Goal: Task Accomplishment & Management: Use online tool/utility

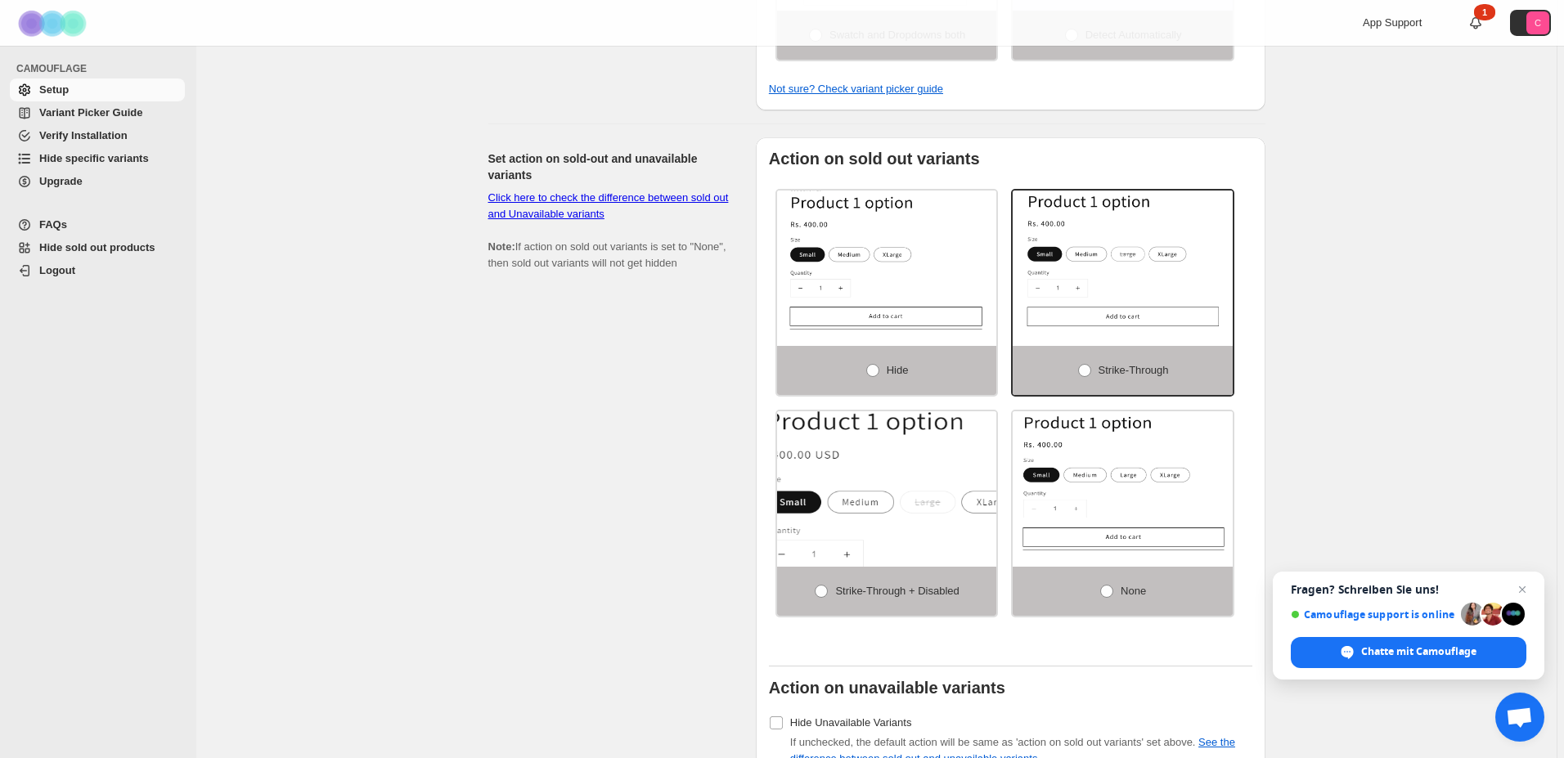
scroll to position [902, 0]
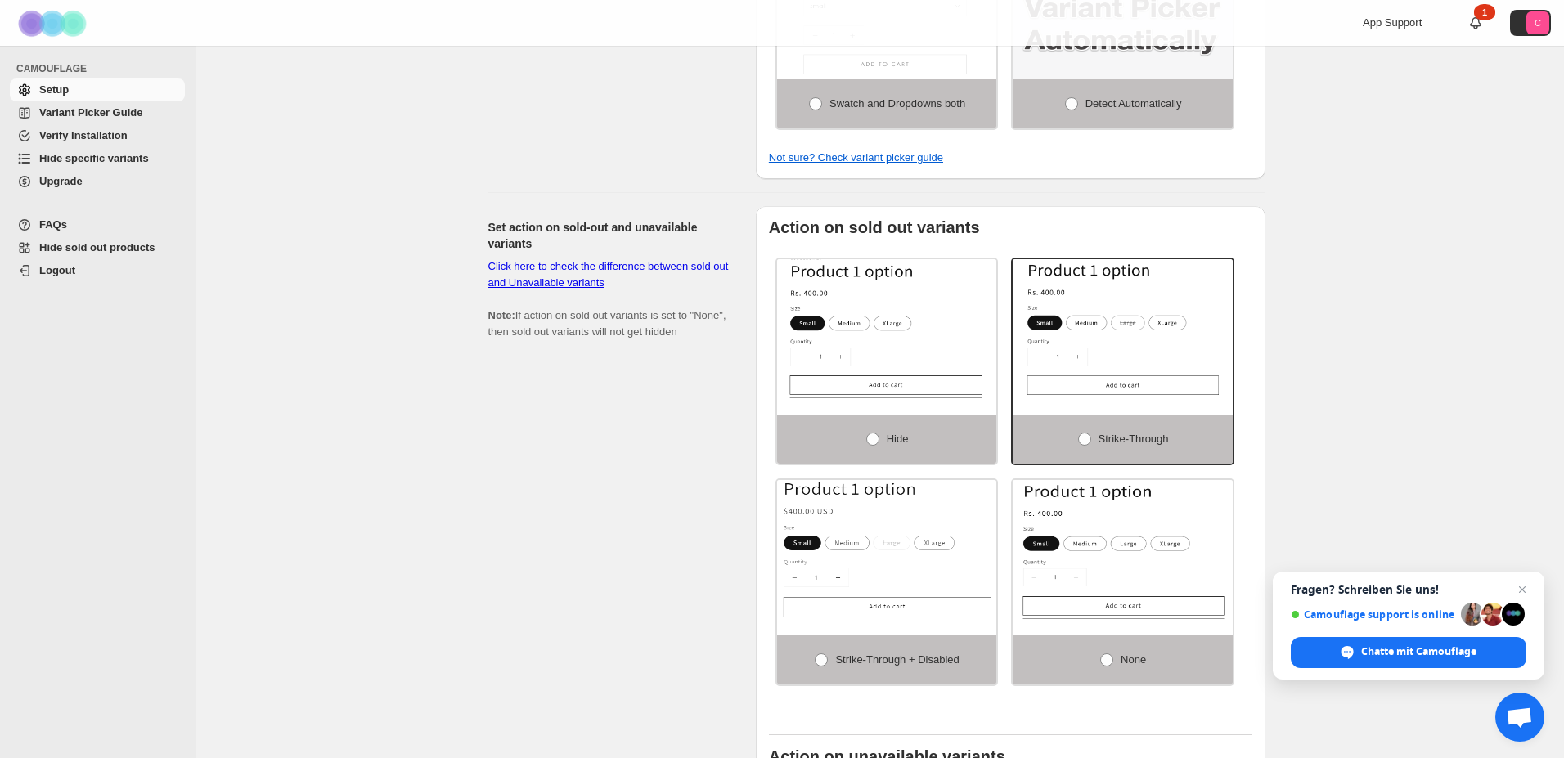
click at [89, 119] on span "Variant Picker Guide" at bounding box center [90, 112] width 103 height 12
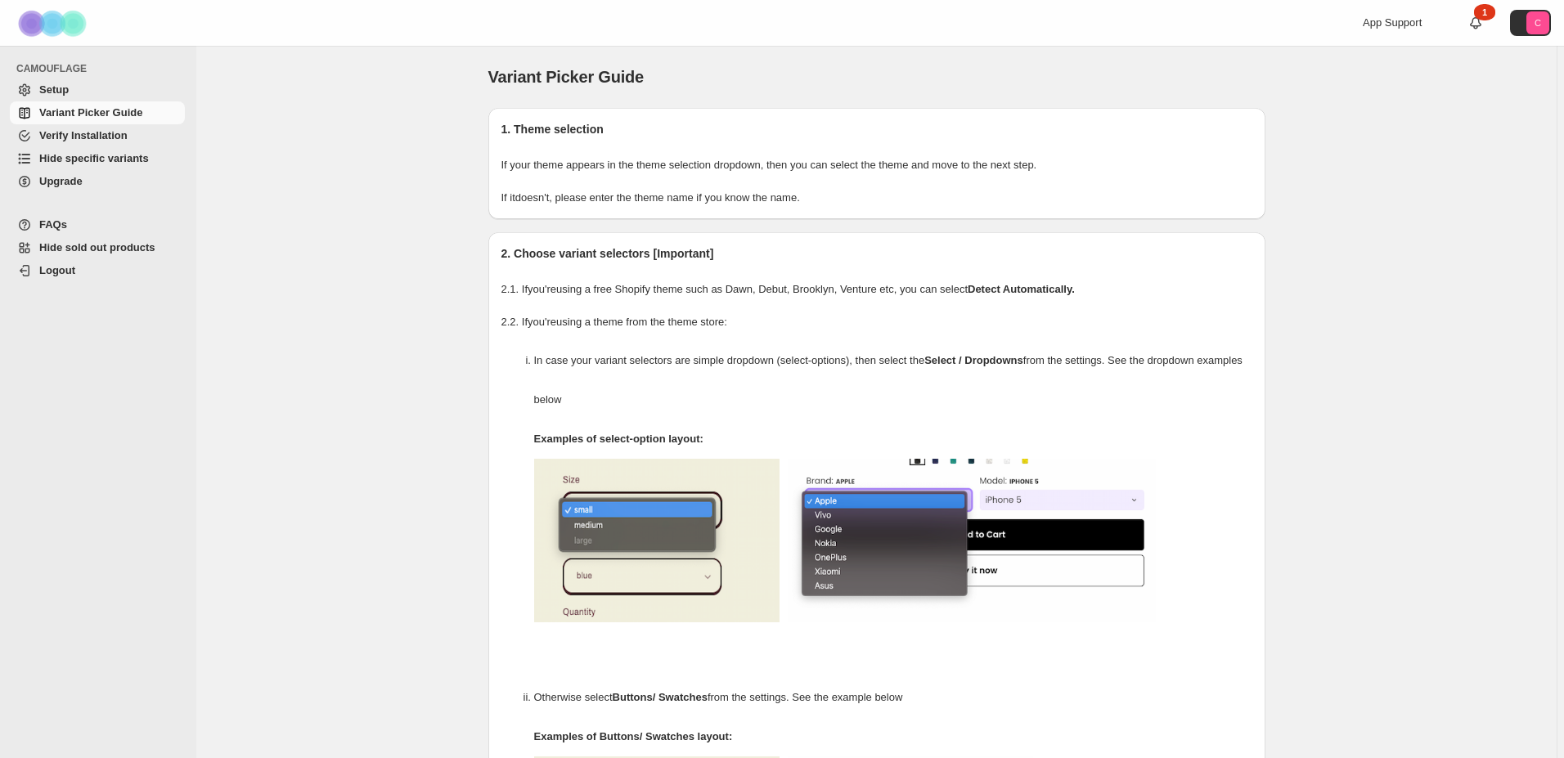
click at [90, 140] on span "Verify Installation" at bounding box center [83, 135] width 88 height 12
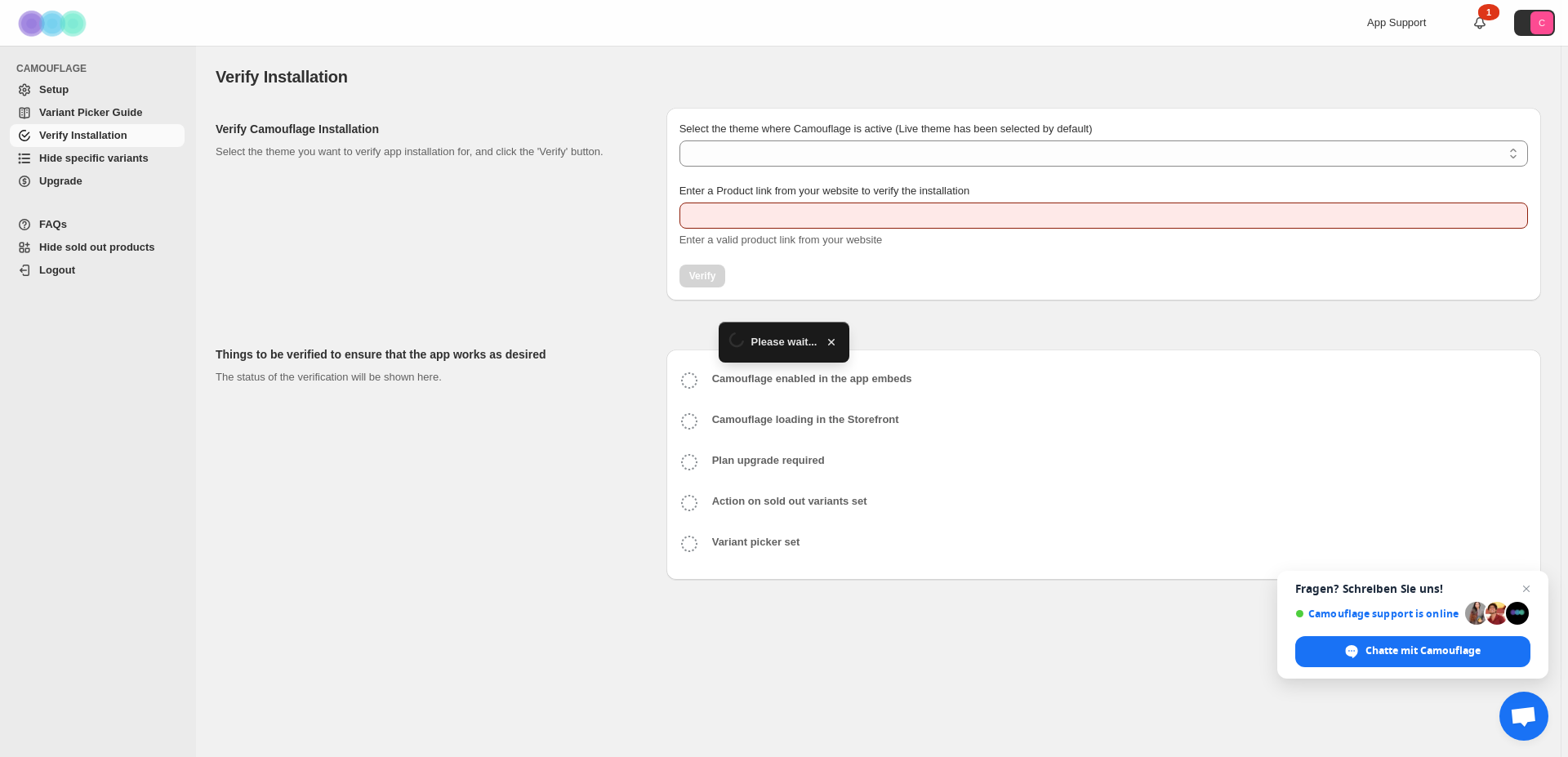
type input "**********"
select select "**********"
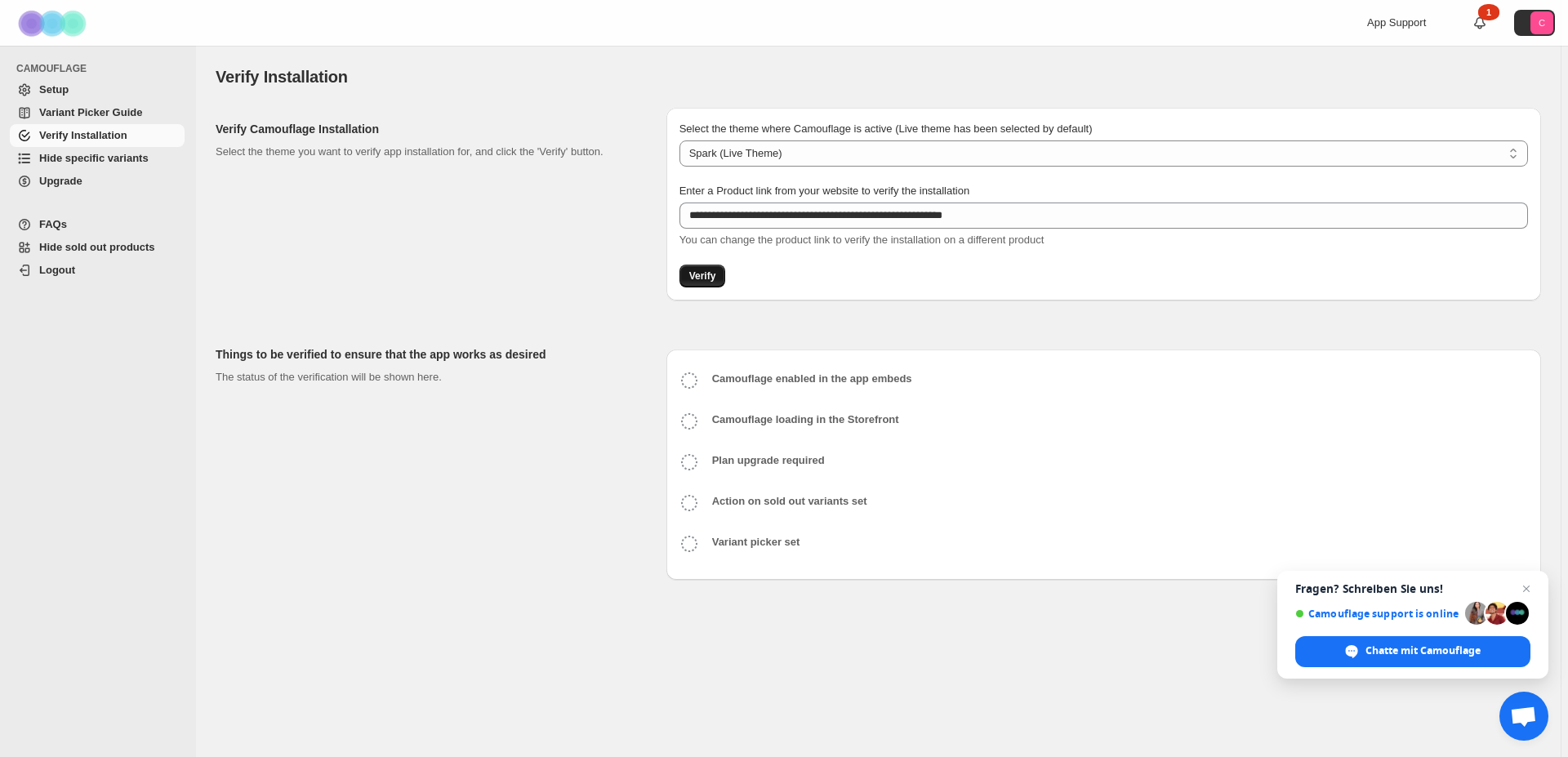
click at [710, 282] on span "Verify" at bounding box center [702, 276] width 27 height 13
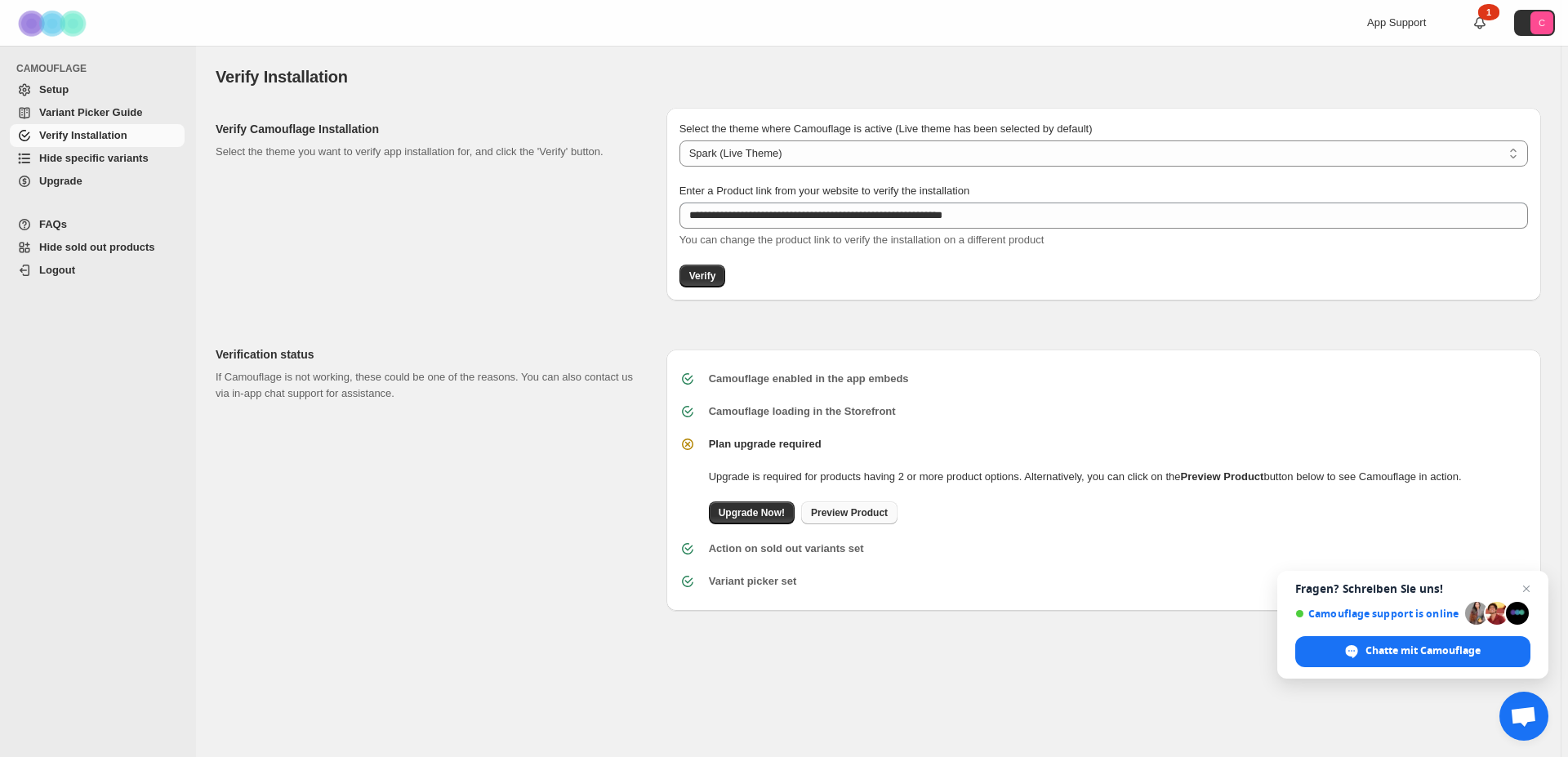
click at [841, 513] on span "Preview Product" at bounding box center [849, 512] width 77 height 13
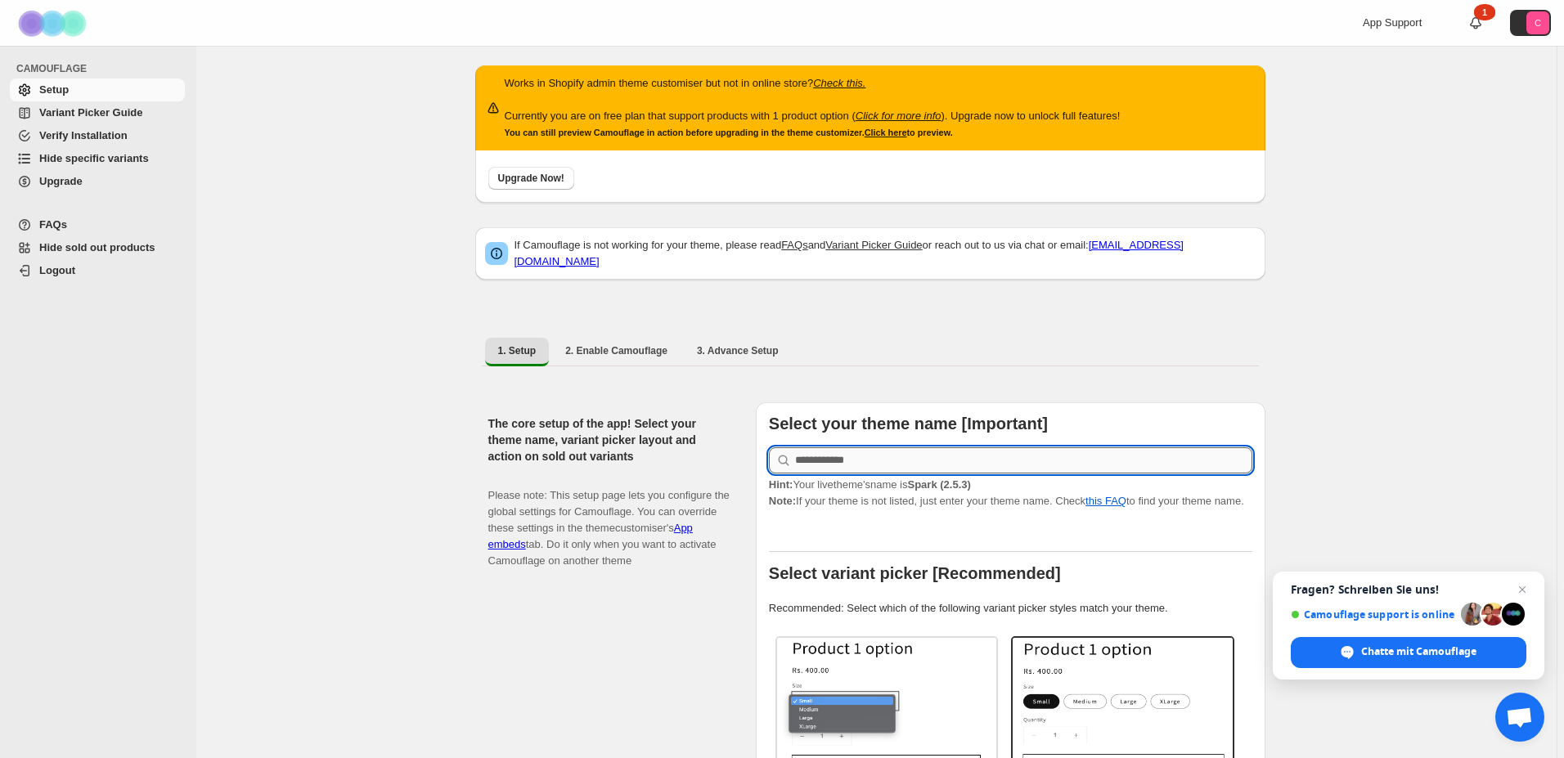
click at [855, 454] on input "text" at bounding box center [1023, 460] width 457 height 26
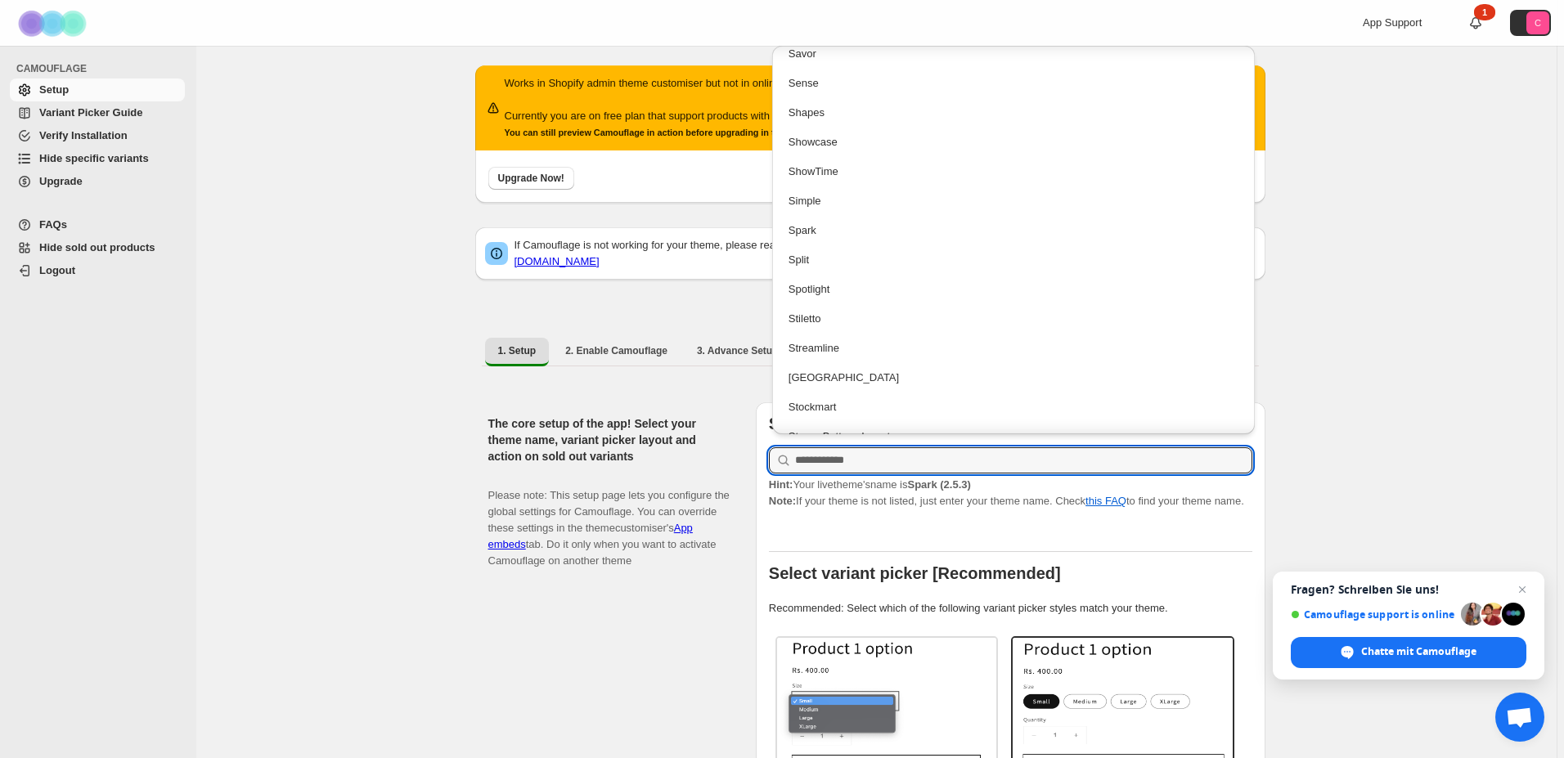
scroll to position [3170, 0]
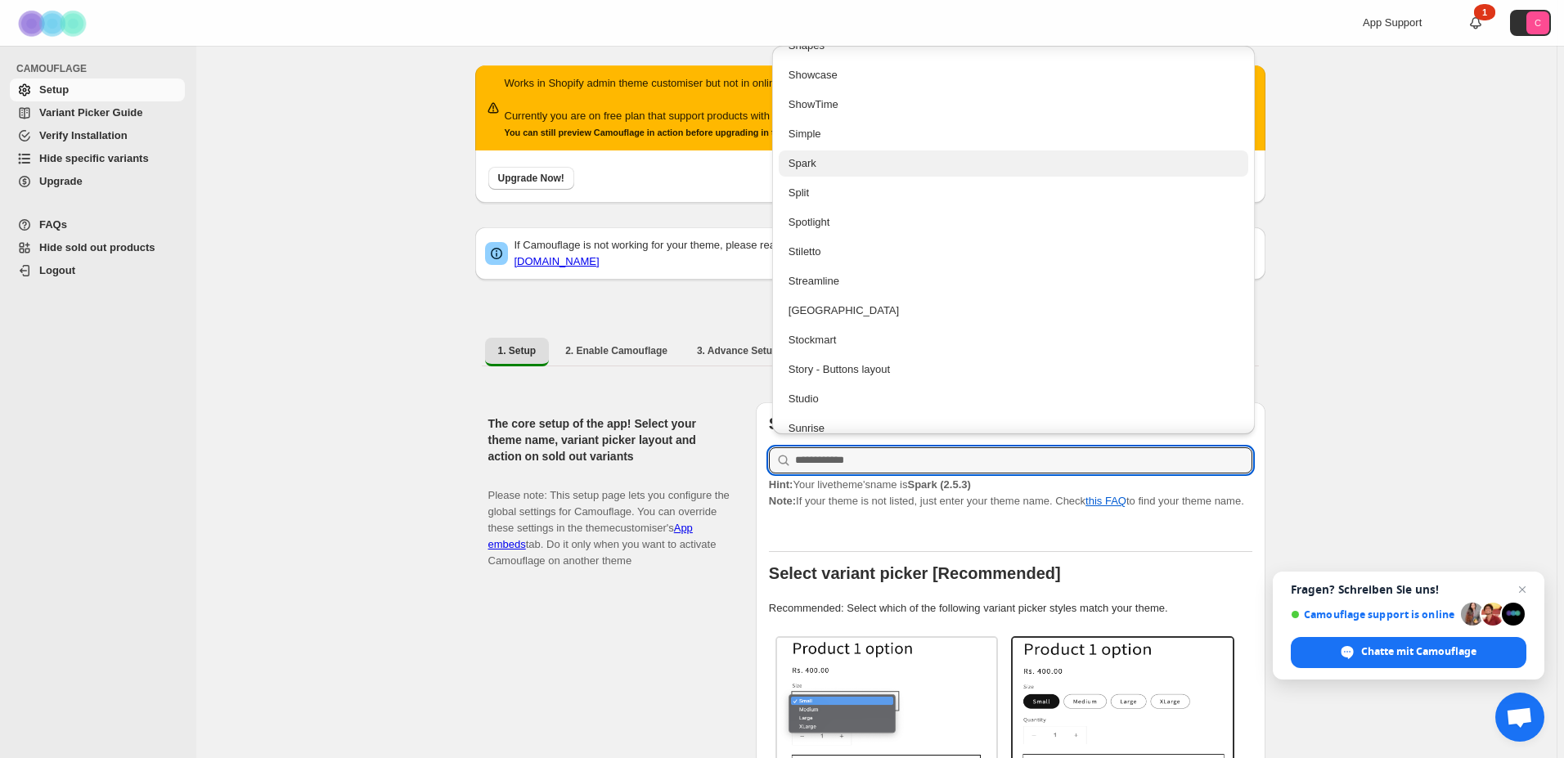
click at [846, 174] on div "Spark" at bounding box center [1014, 163] width 470 height 26
type input "*****"
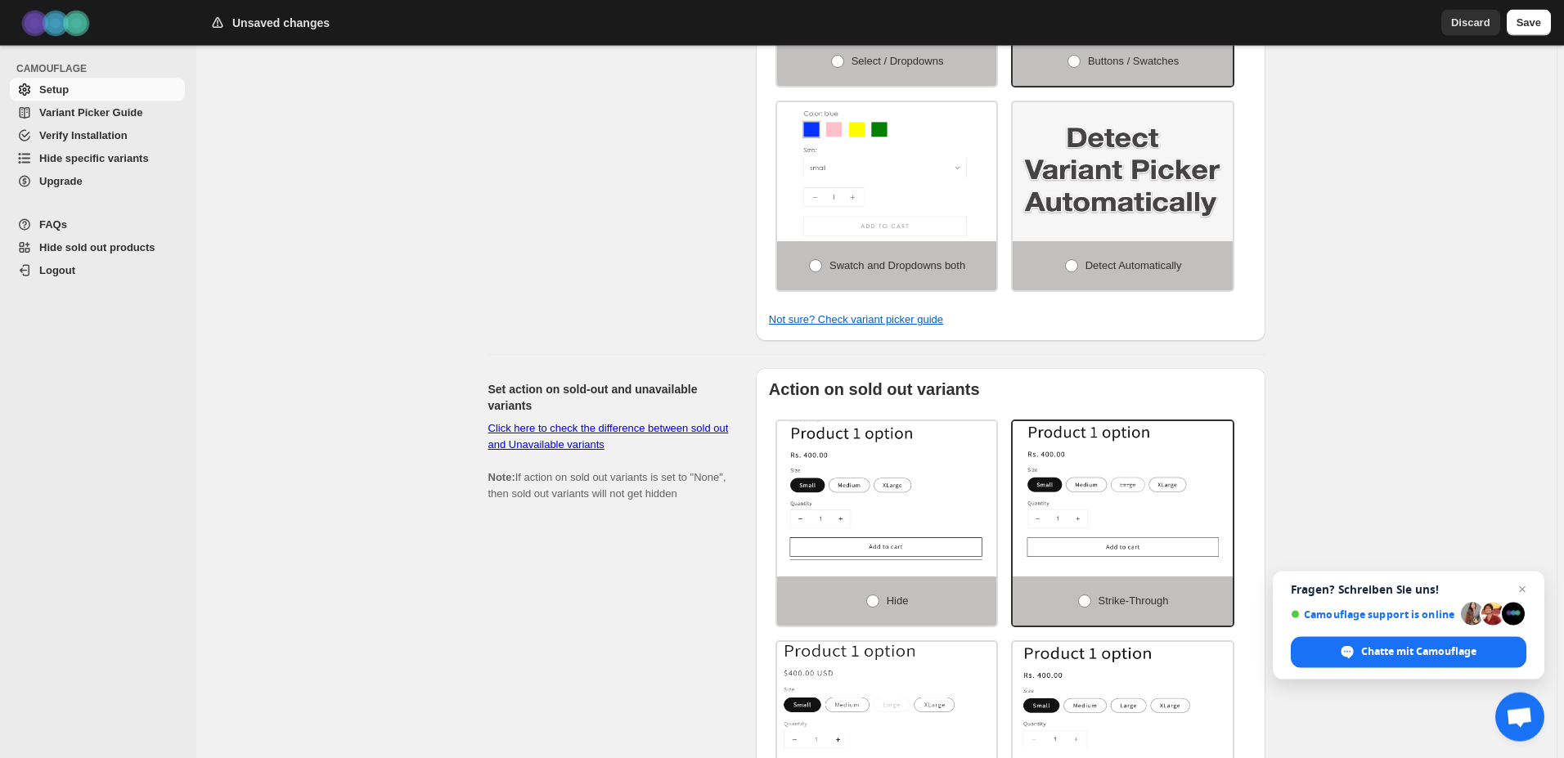
scroll to position [918, 0]
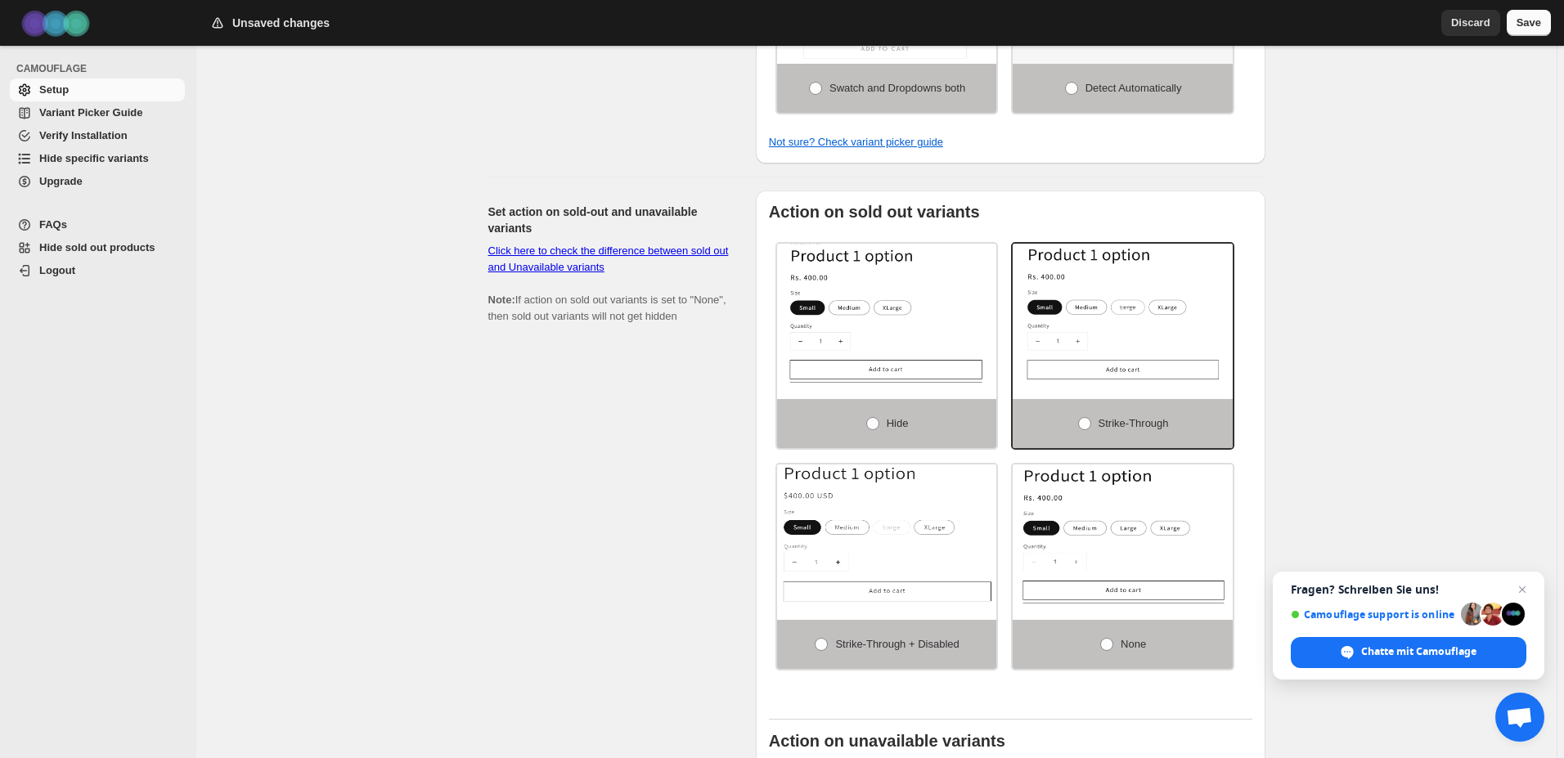
click at [1530, 25] on span "Save" at bounding box center [1528, 23] width 25 height 16
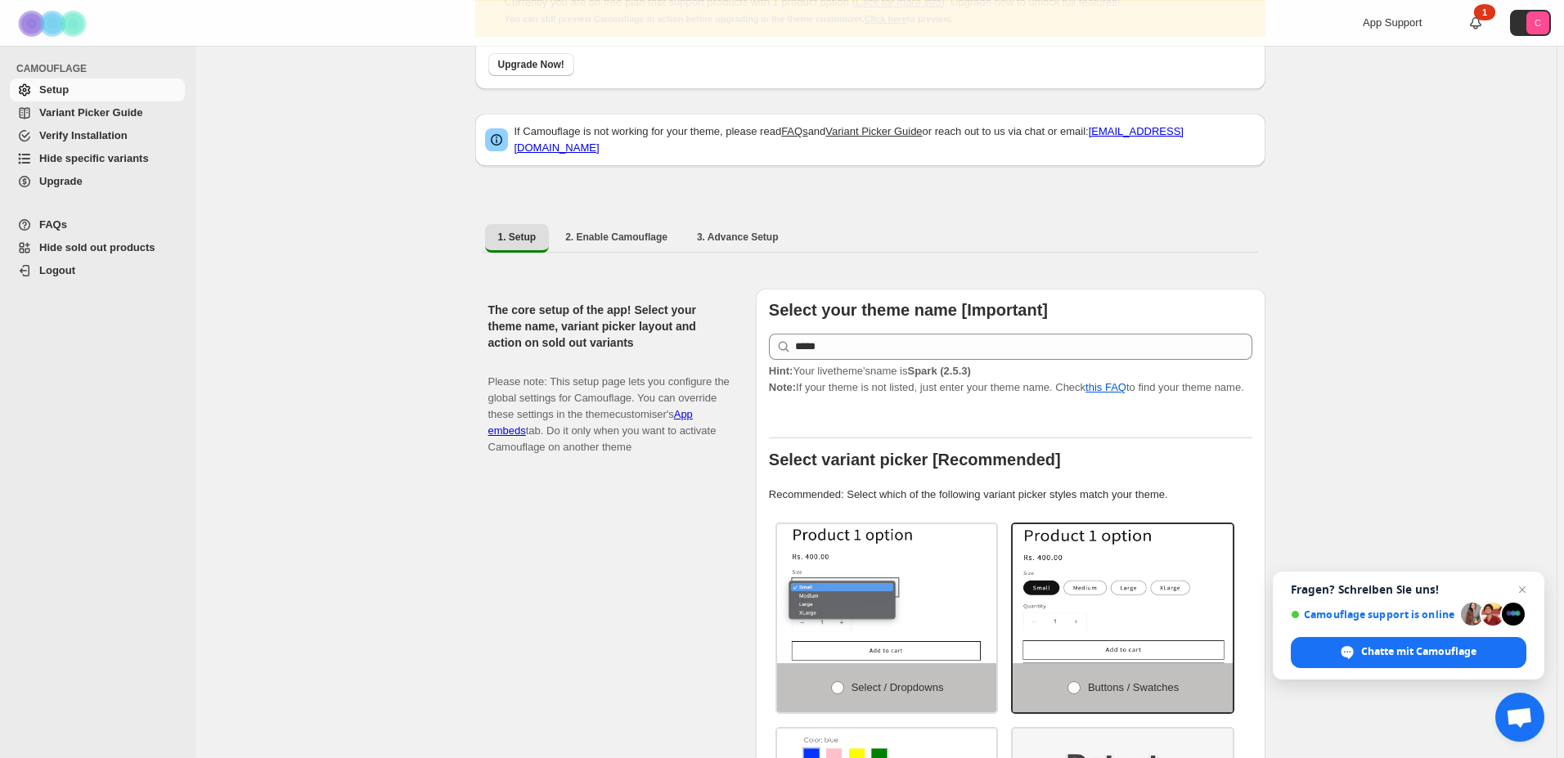
scroll to position [0, 0]
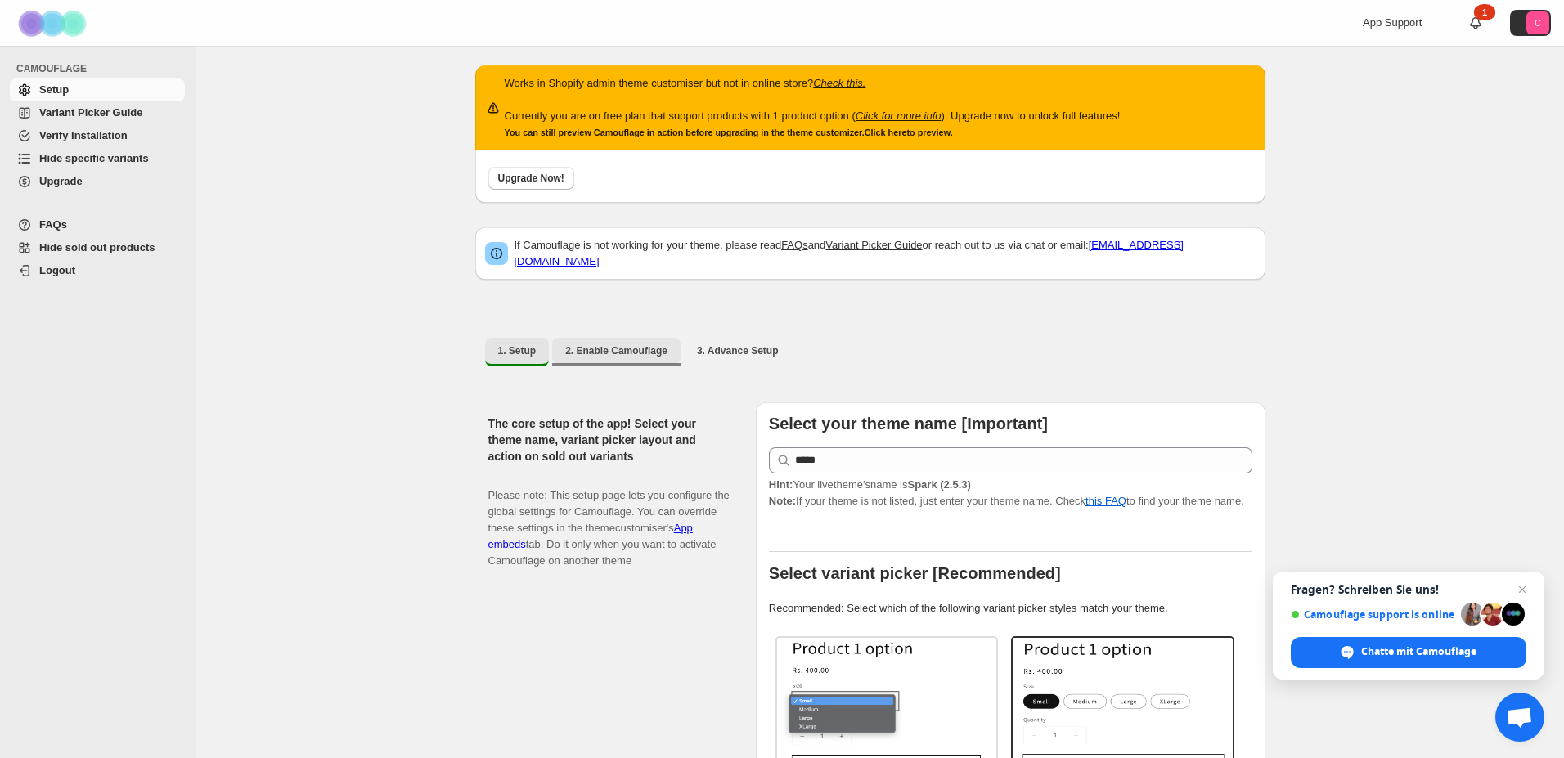
click at [610, 344] on span "2. Enable Camouflage" at bounding box center [616, 350] width 102 height 13
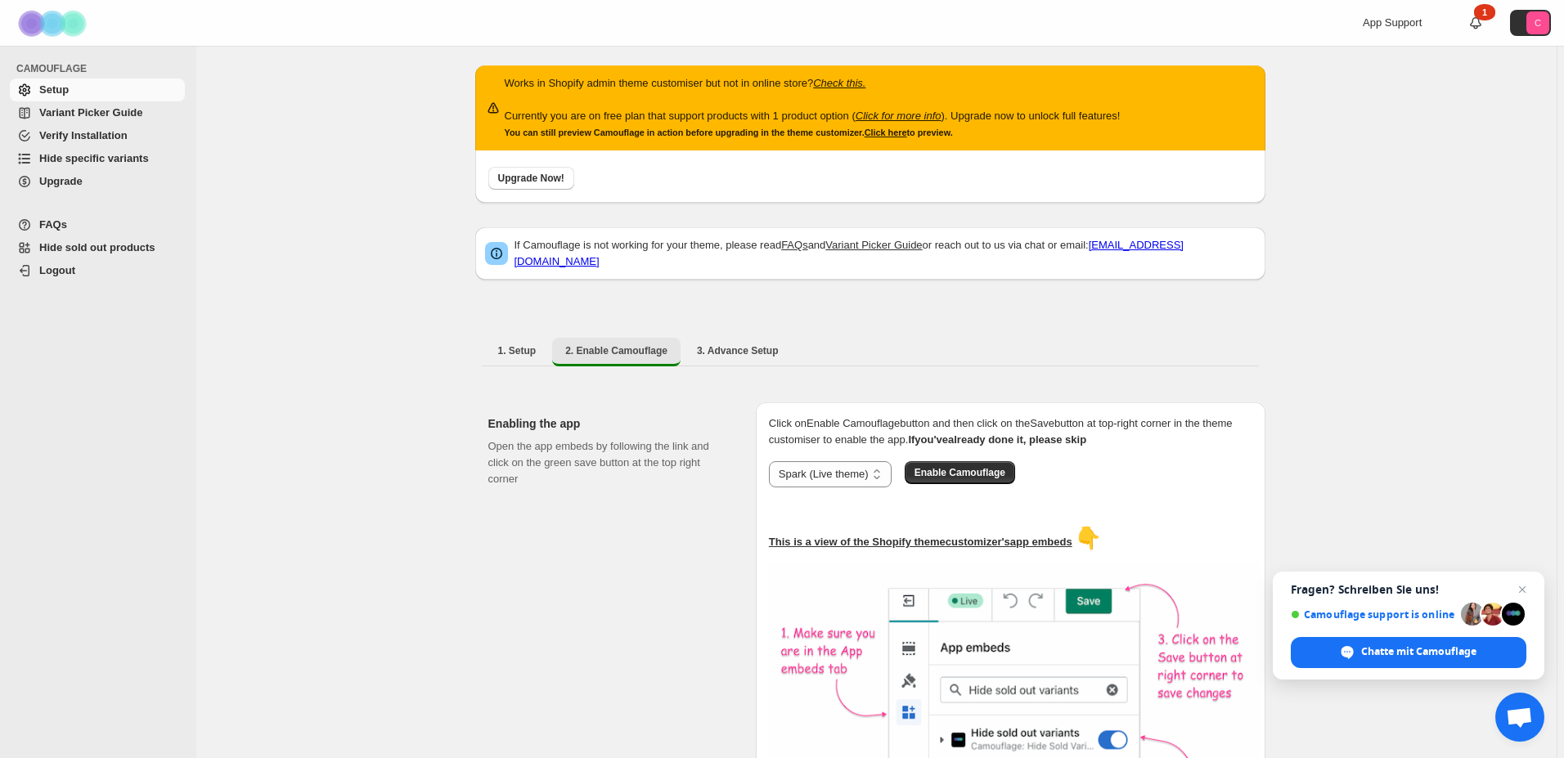
scroll to position [167, 0]
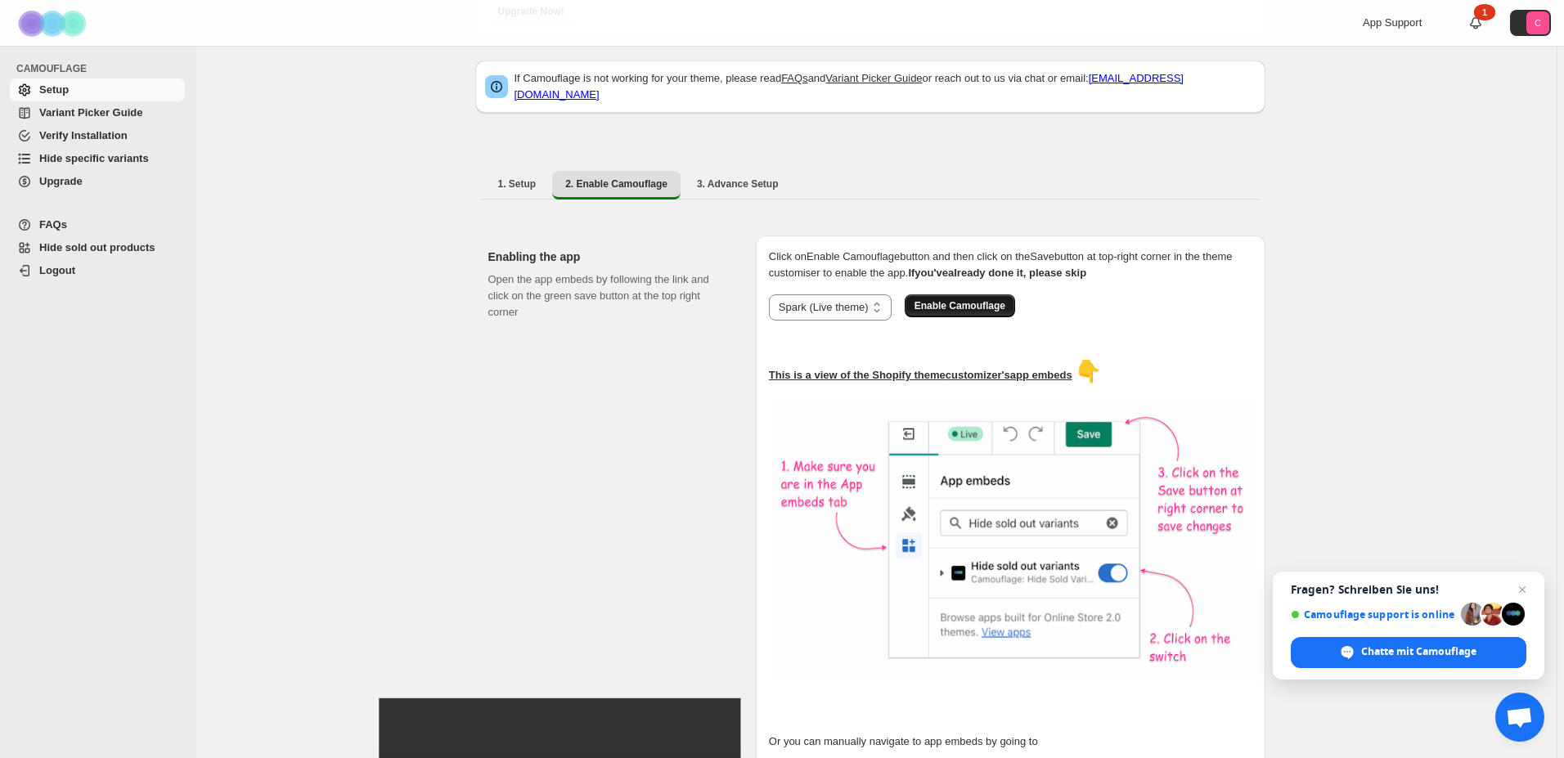
click at [976, 299] on span "Enable Camouflage" at bounding box center [959, 305] width 91 height 13
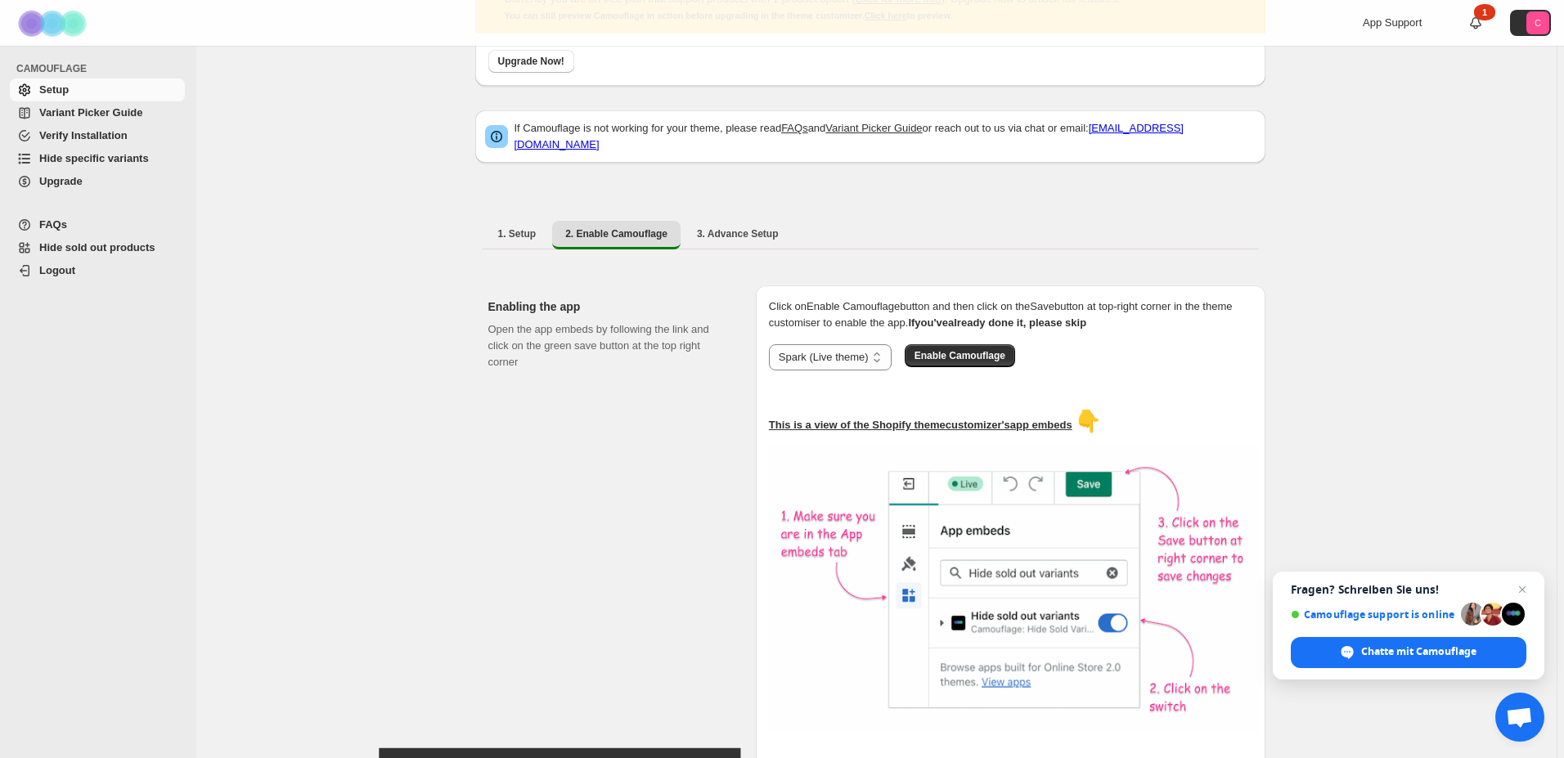
scroll to position [0, 0]
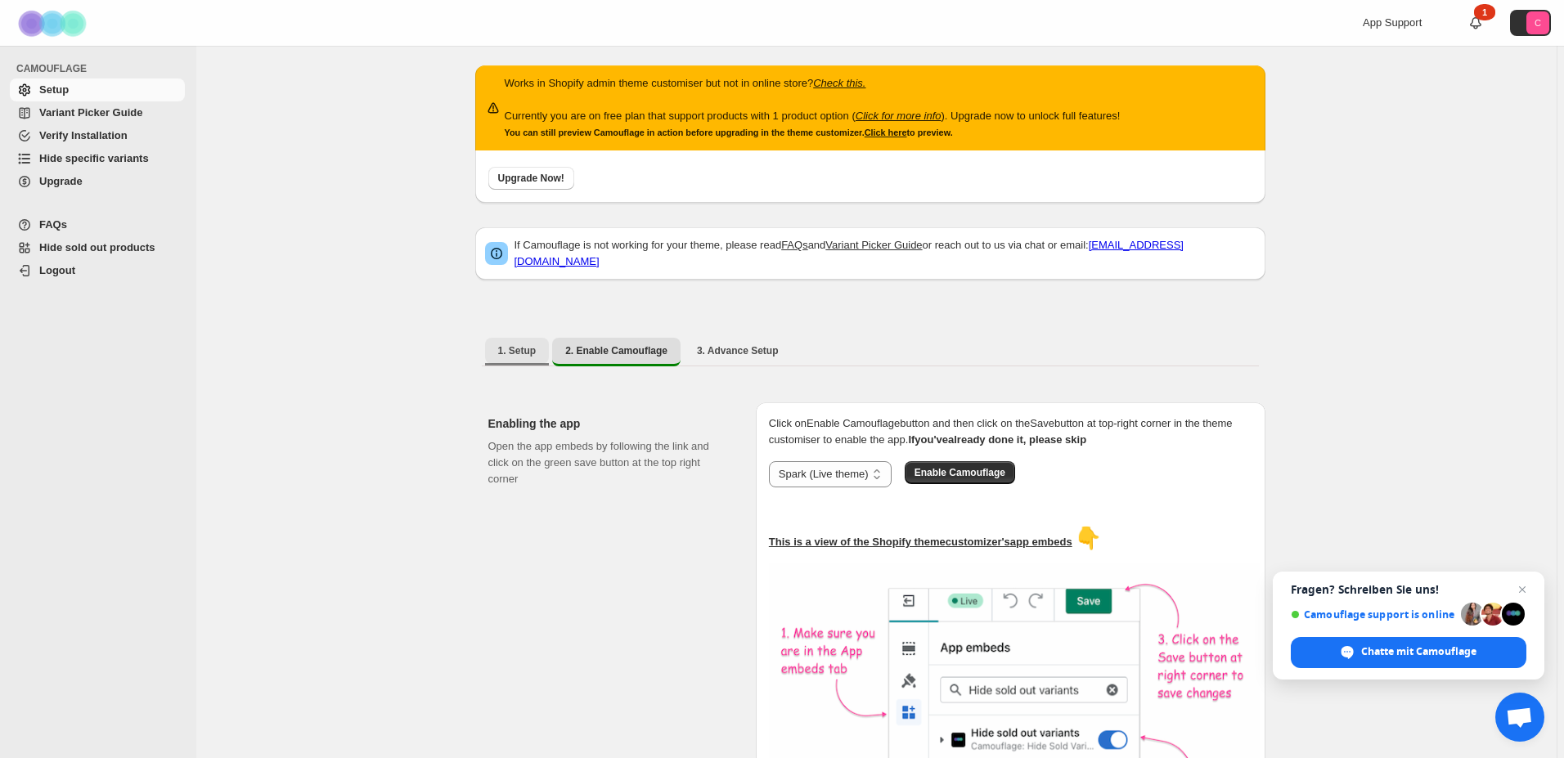
click at [524, 344] on span "1. Setup" at bounding box center [517, 350] width 38 height 13
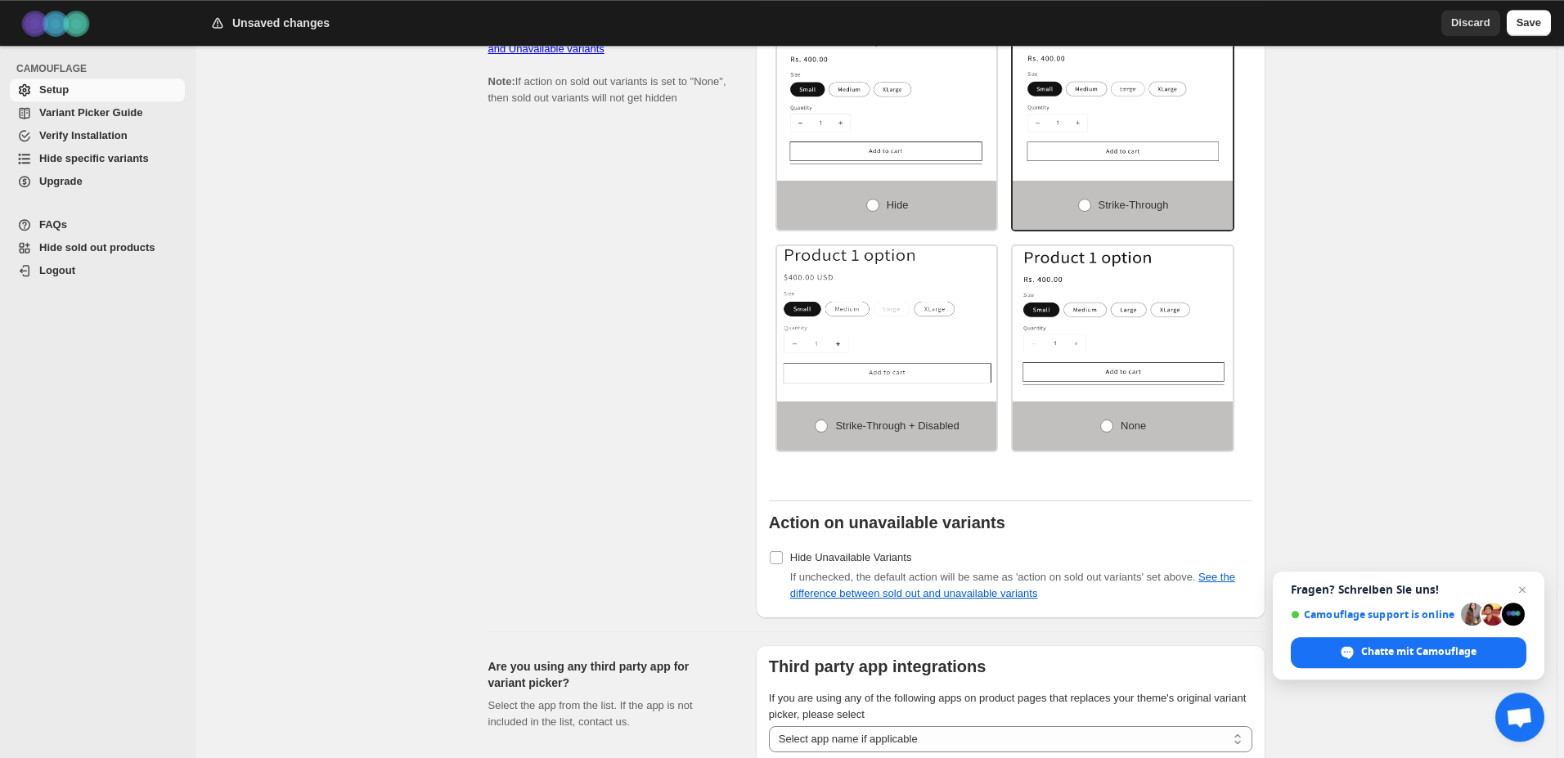
scroll to position [986, 0]
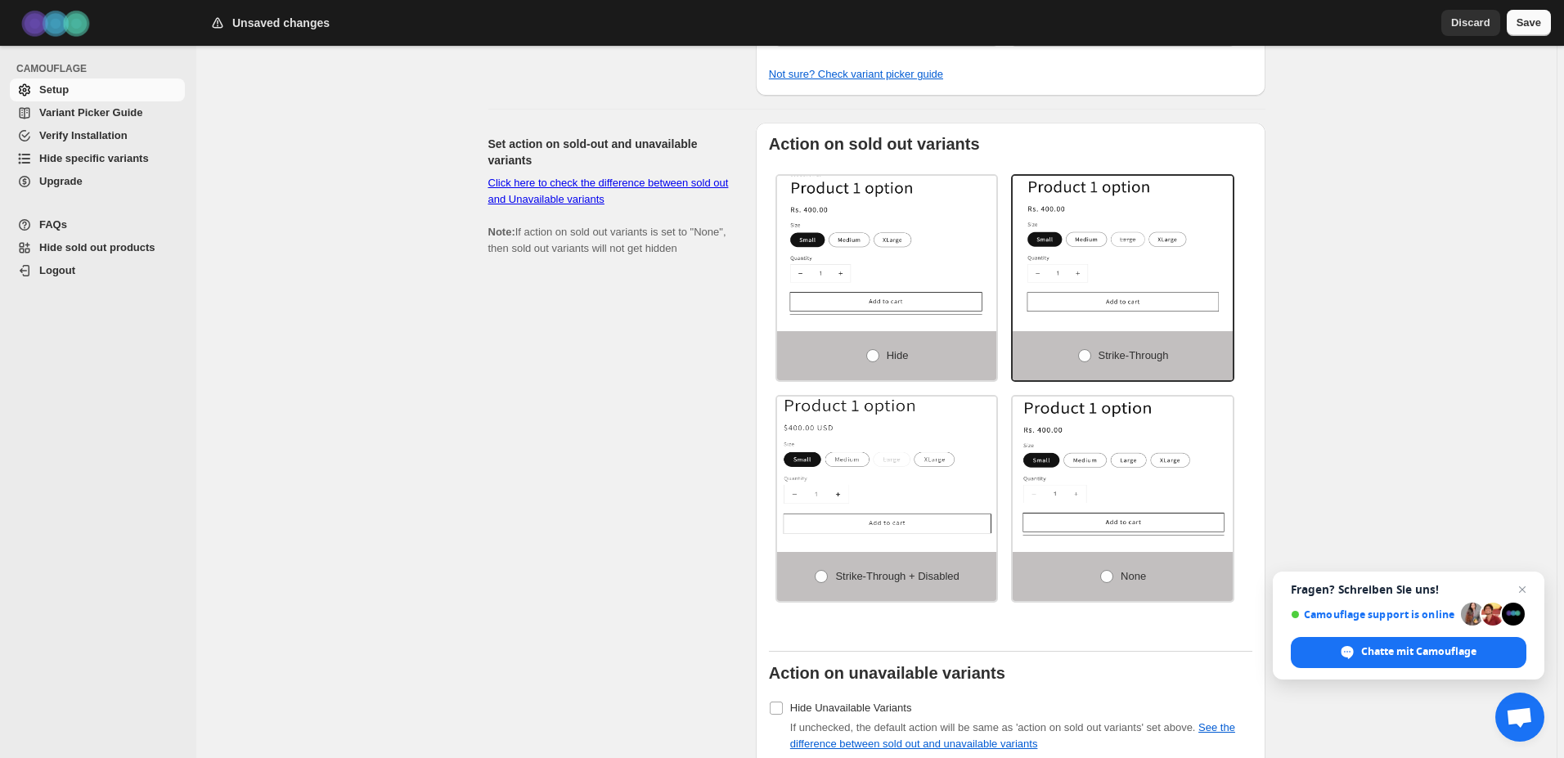
click at [1533, 22] on span "Save" at bounding box center [1528, 23] width 25 height 16
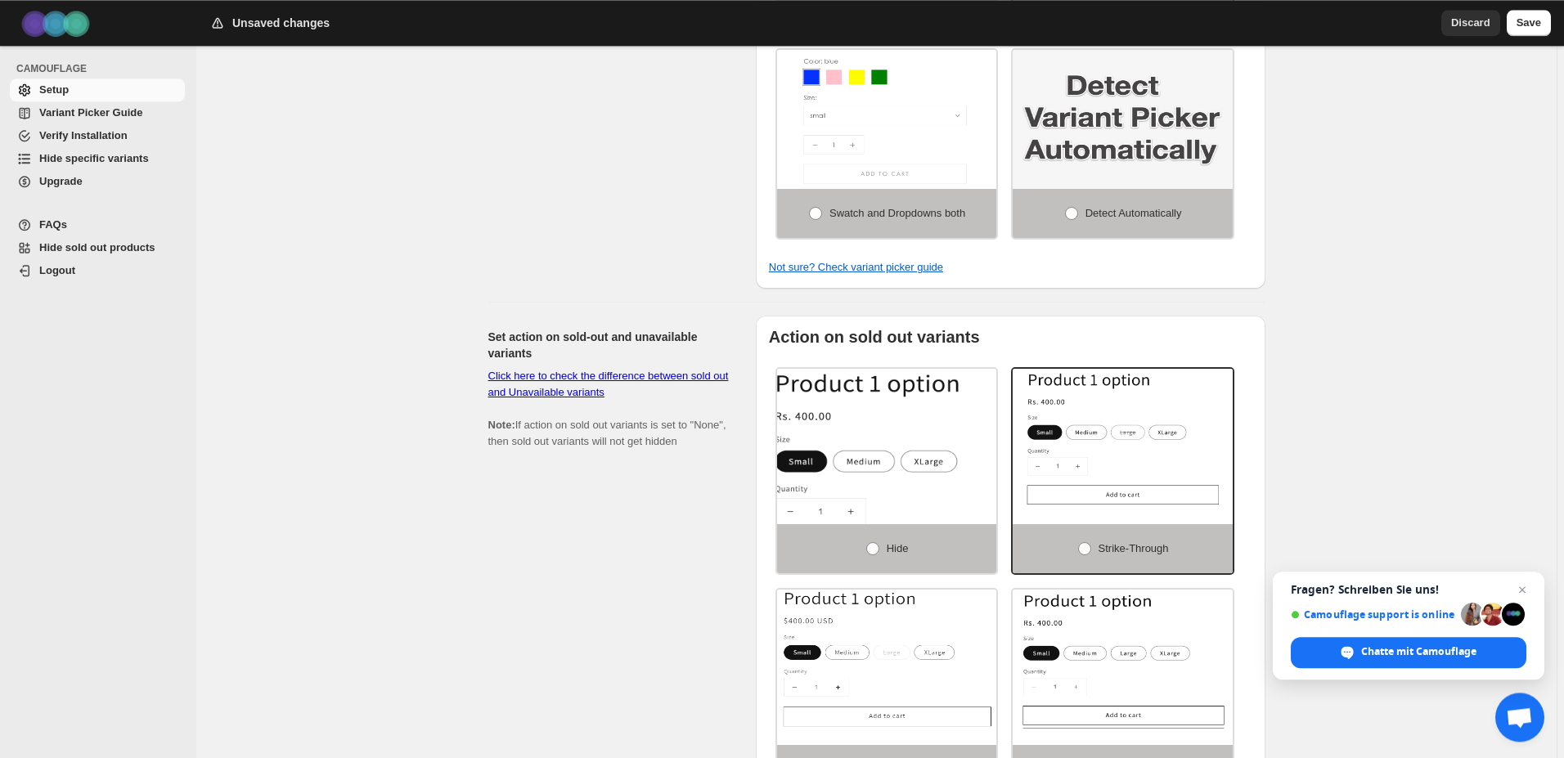
scroll to position [834, 0]
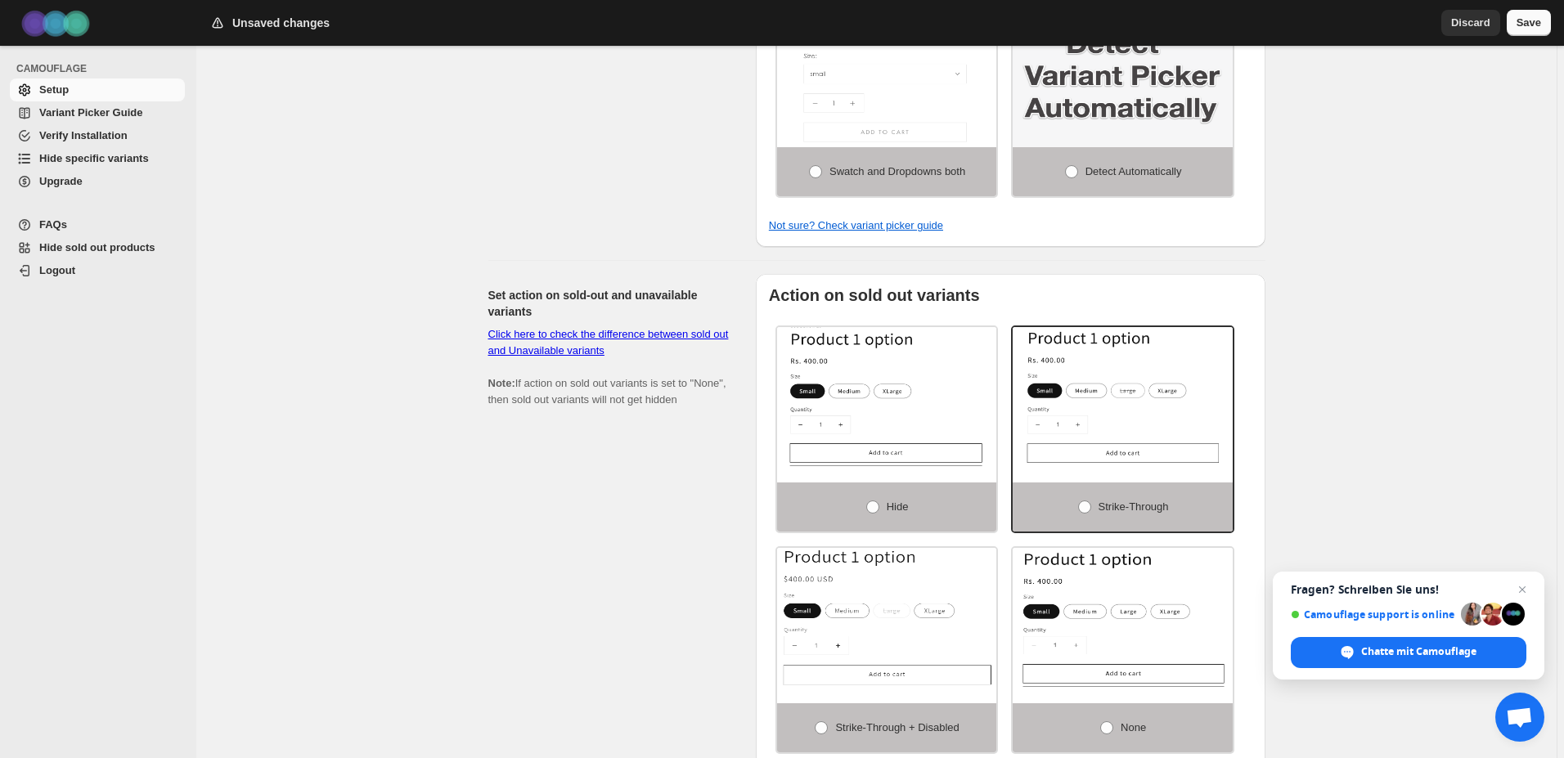
click at [1529, 24] on span "Save" at bounding box center [1528, 23] width 25 height 16
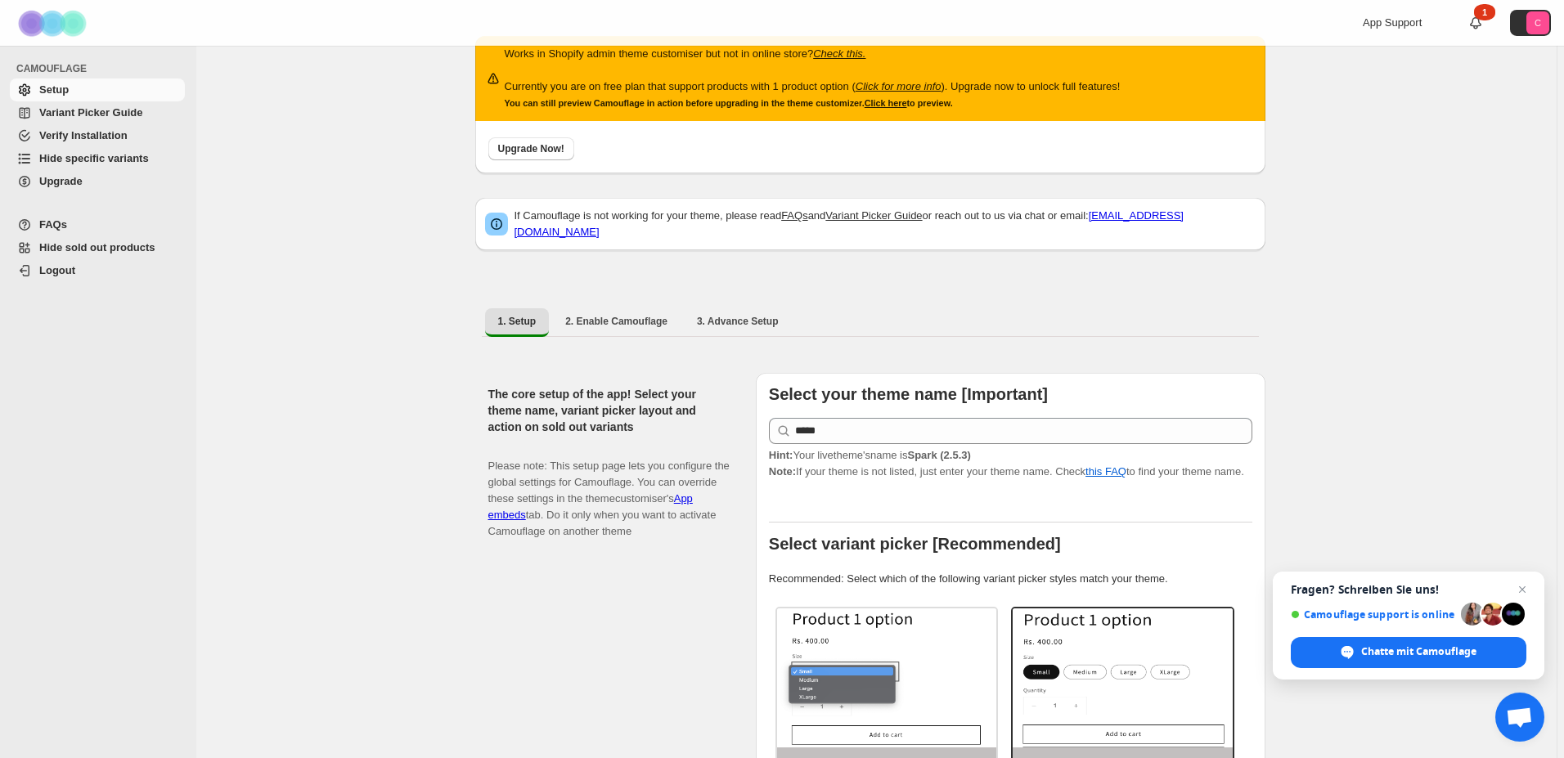
scroll to position [0, 0]
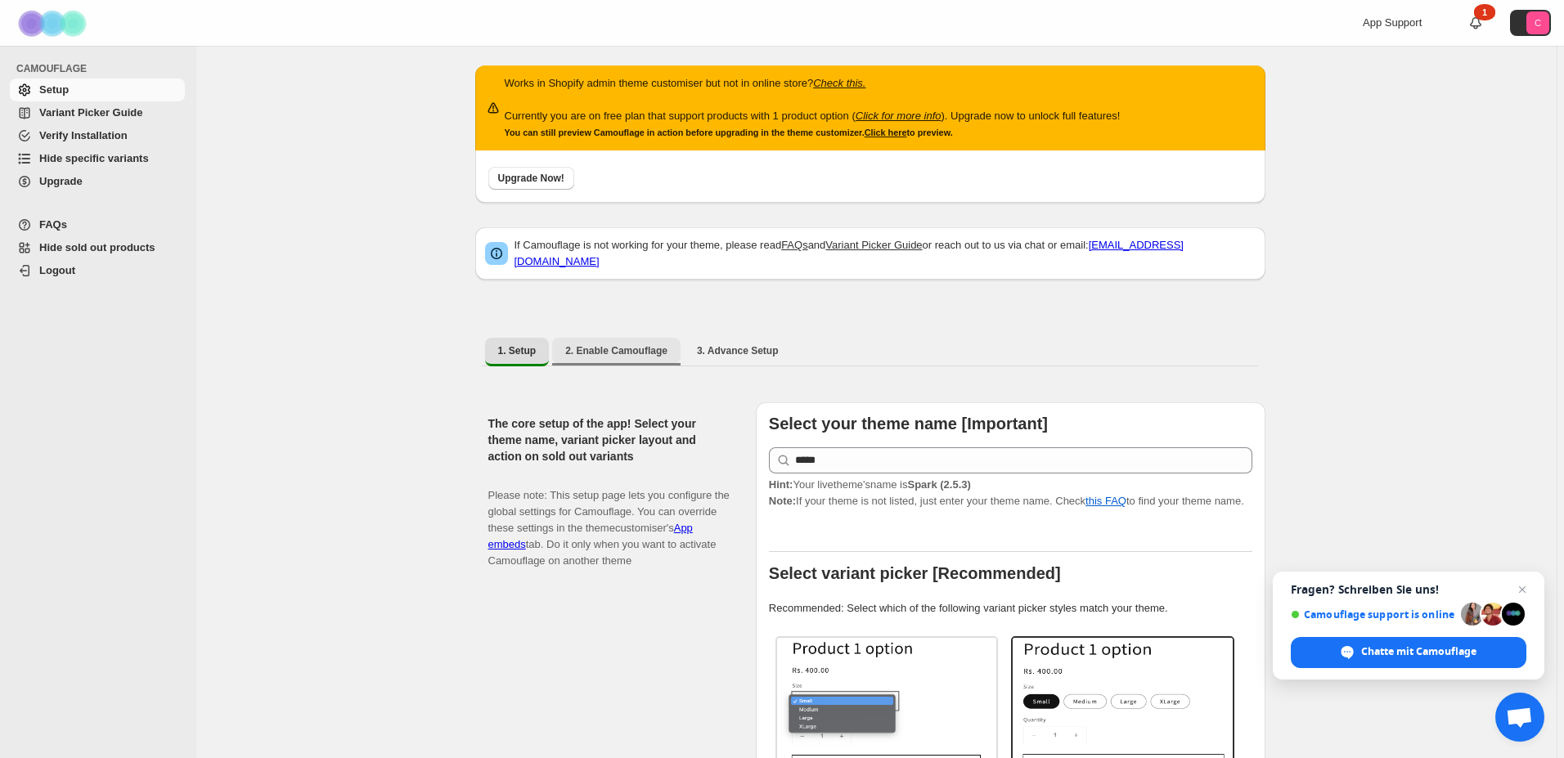
click at [637, 344] on span "2. Enable Camouflage" at bounding box center [616, 350] width 102 height 13
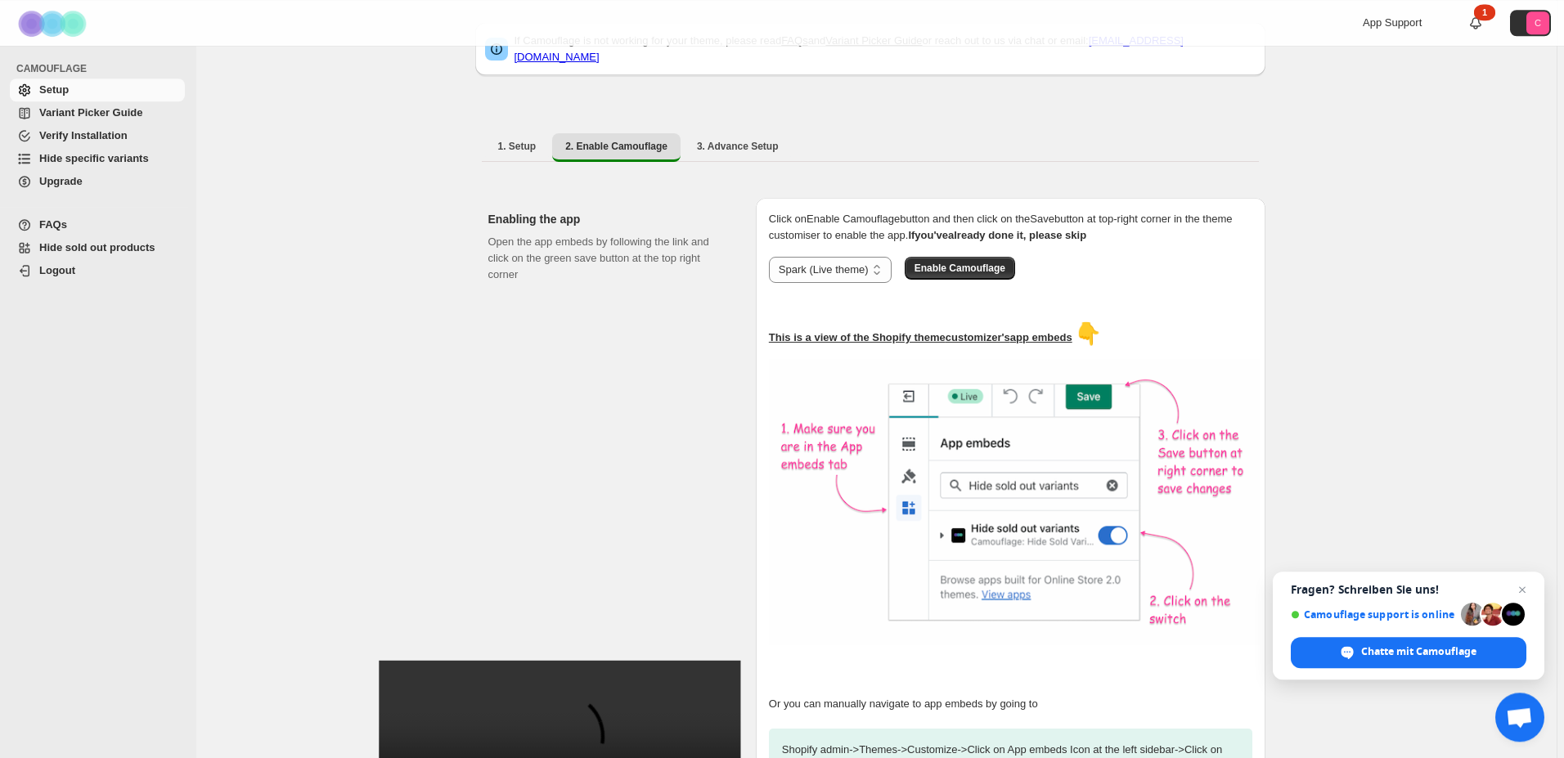
scroll to position [200, 0]
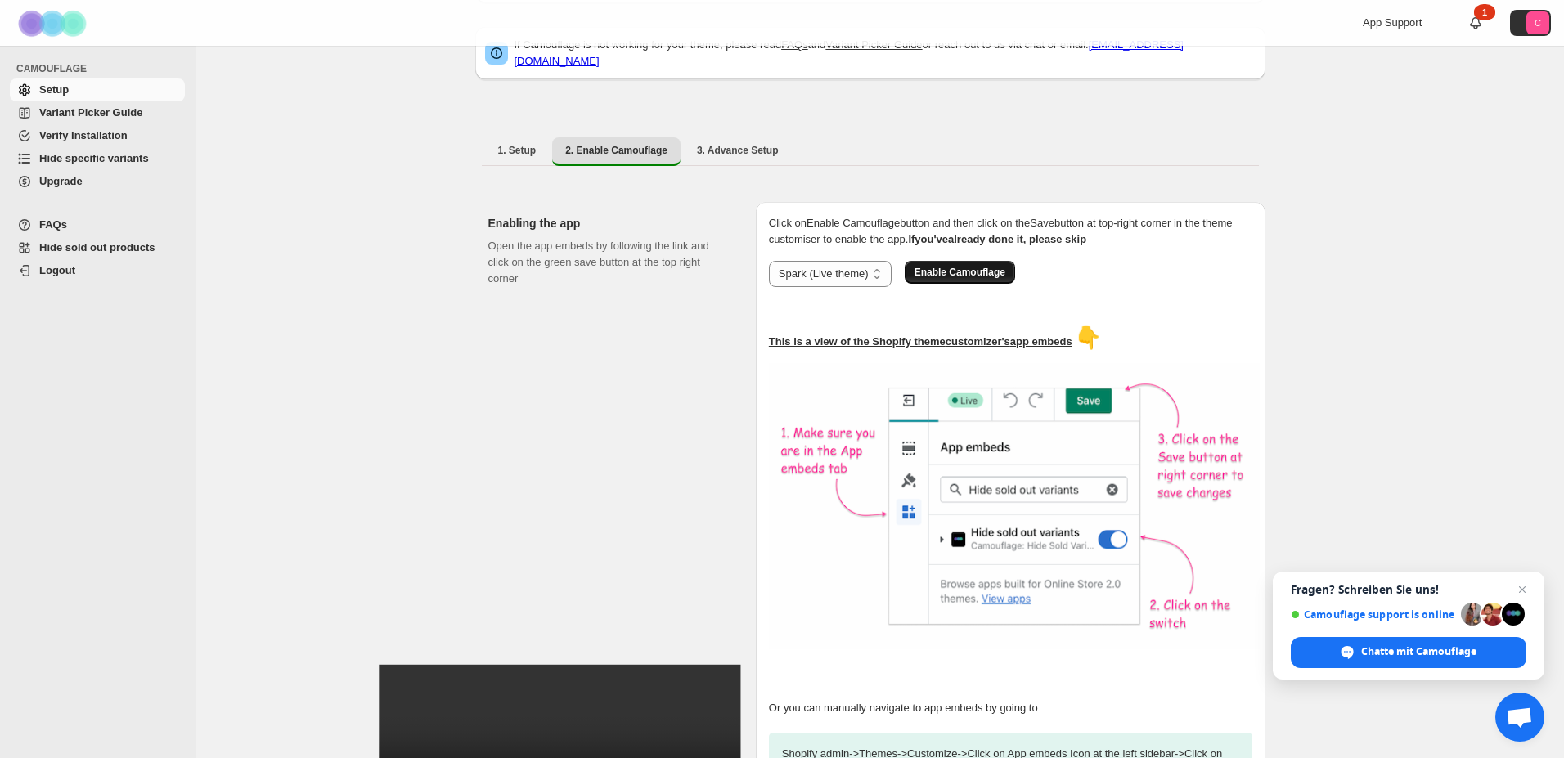
click at [966, 267] on span "Enable Camouflage" at bounding box center [959, 272] width 91 height 13
